Goal: Navigation & Orientation: Find specific page/section

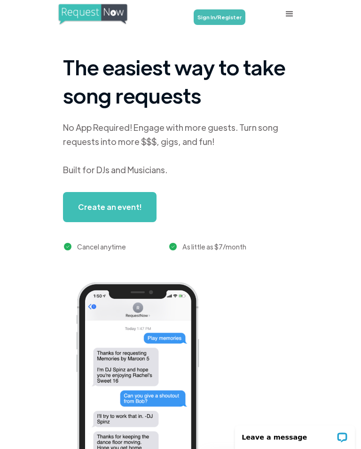
click at [226, 11] on link "Sign In/Register" at bounding box center [220, 17] width 52 height 16
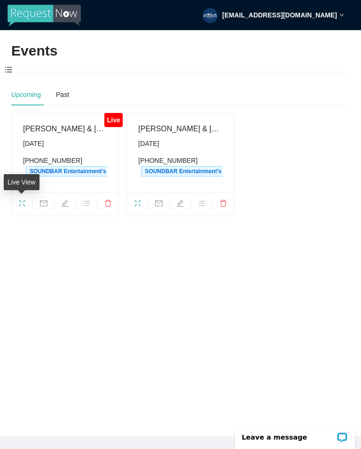
click at [23, 200] on icon "fullscreen" at bounding box center [22, 204] width 8 height 8
